Goal: Transaction & Acquisition: Purchase product/service

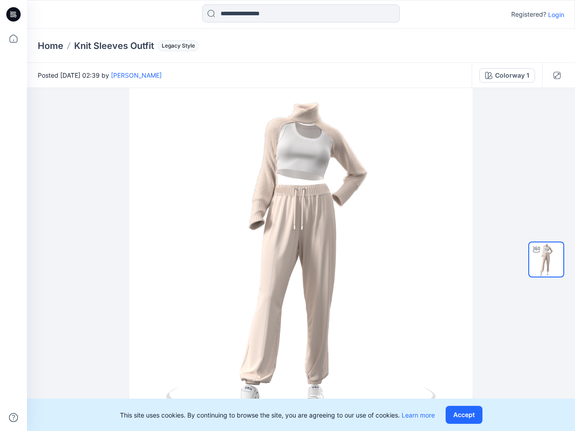
click at [288, 216] on div at bounding box center [301, 259] width 548 height 343
click at [14, 14] on icon at bounding box center [15, 14] width 4 height 0
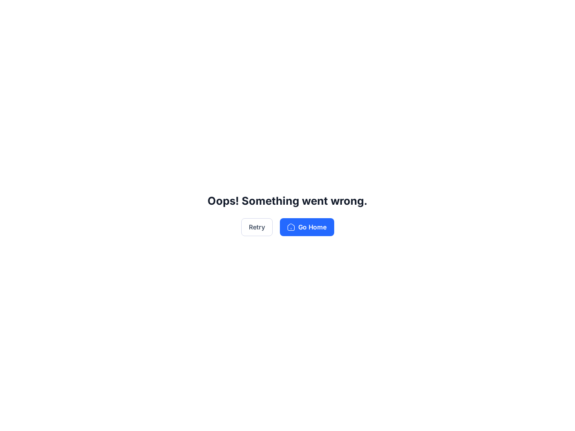
click at [13, 39] on div "Oops! Something went wrong. Retry Go Home" at bounding box center [287, 215] width 575 height 431
click at [13, 418] on div "Oops! Something went wrong. Retry Go Home" at bounding box center [287, 215] width 575 height 431
click at [301, 13] on div "Oops! Something went wrong. Retry Go Home" at bounding box center [287, 215] width 575 height 431
click at [556, 14] on div "Oops! Something went wrong. Retry Go Home" at bounding box center [287, 215] width 575 height 431
click at [50, 46] on div "Oops! Something went wrong. Retry Go Home" at bounding box center [287, 215] width 575 height 431
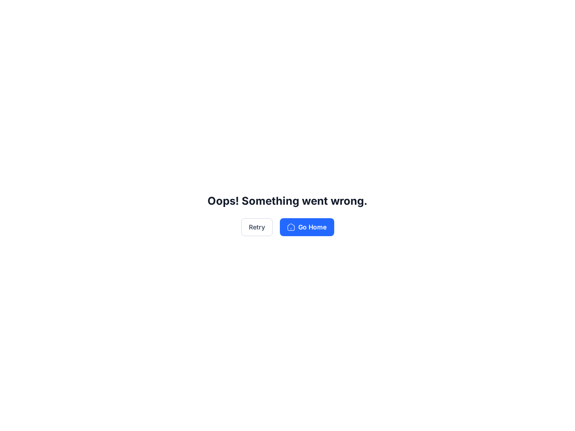
click at [114, 46] on div "Oops! Something went wrong. Retry Go Home" at bounding box center [287, 215] width 575 height 431
click at [177, 46] on div "Oops! Something went wrong. Retry Go Home" at bounding box center [287, 215] width 575 height 431
click at [125, 75] on div "Oops! Something went wrong. Retry Go Home" at bounding box center [287, 215] width 575 height 431
